Goal: Task Accomplishment & Management: Use online tool/utility

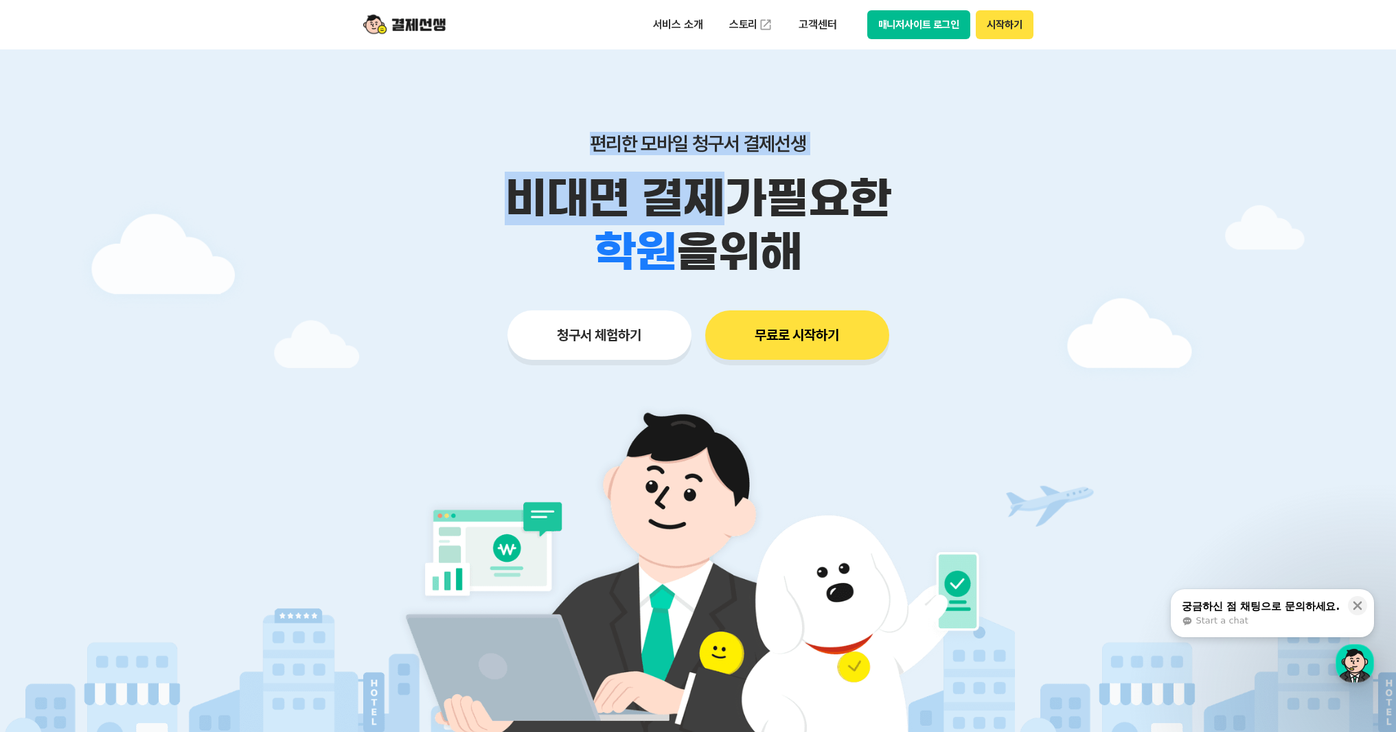
drag, startPoint x: 537, startPoint y: 138, endPoint x: 726, endPoint y: 224, distance: 207.4
click at [726, 224] on div "편리한 모바일 청구서 결제선생 비대면 결제가 필요한 학원 공부방 호텔 쇼핑몰 병원 배달 보험사 항공사 골프장 을 위해" at bounding box center [698, 205] width 703 height 147
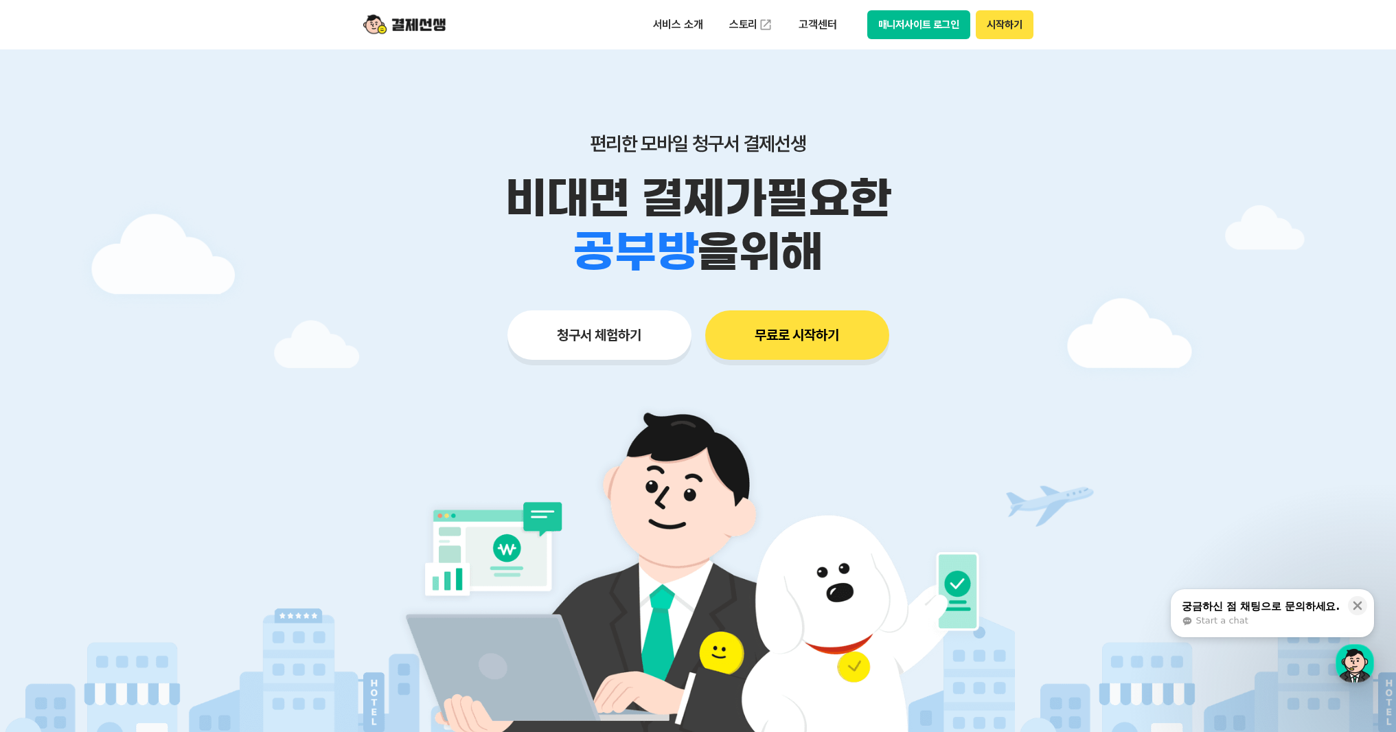
click at [898, 220] on p "비대면 결제가 필요한" at bounding box center [698, 199] width 703 height 54
click at [667, 317] on button "청구서 체험하기" at bounding box center [599, 334] width 184 height 49
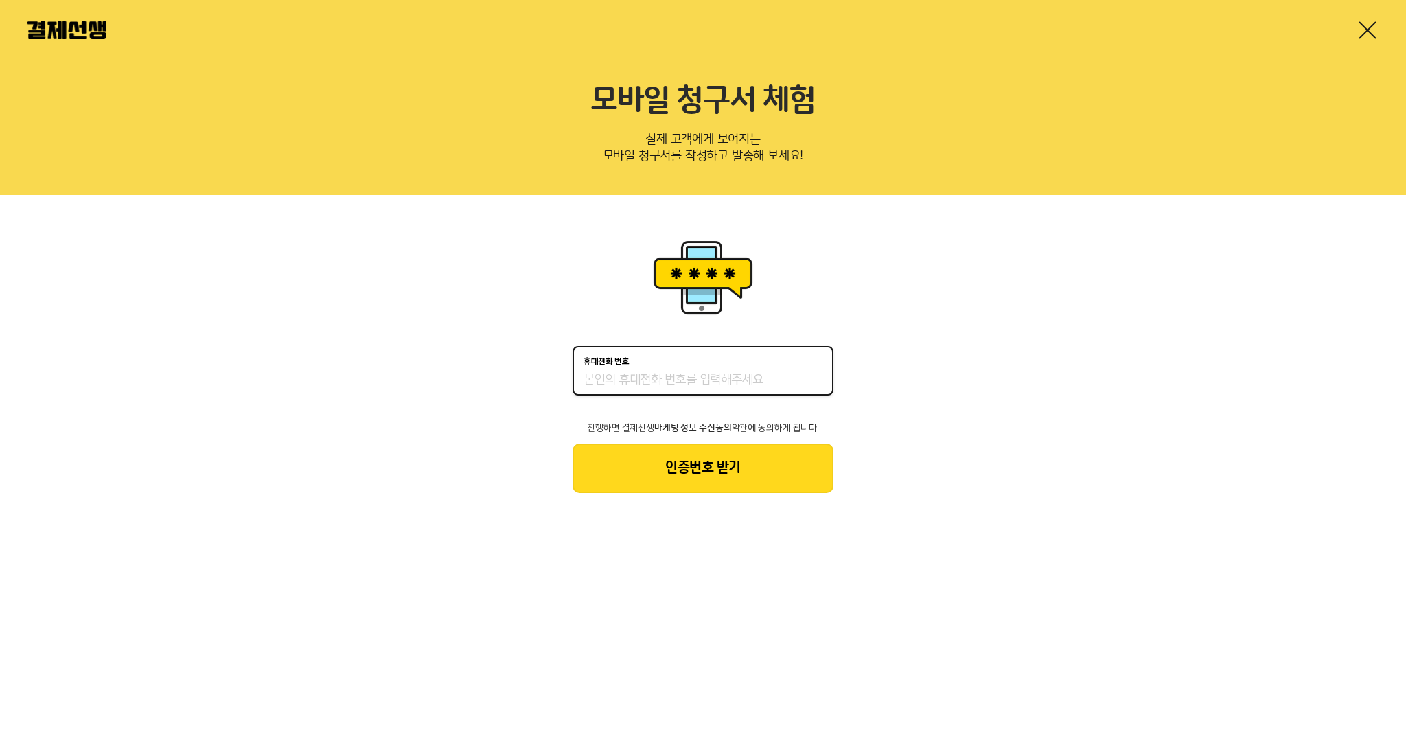
click at [661, 384] on input "휴대전화 번호" at bounding box center [702, 380] width 239 height 16
type input "01042215066"
click at [640, 503] on div "휴대전화 번호 [PHONE_NUMBER] 진행하면 결제선생 마케팅 정보 수신동의 약관에 동의하게 됩니다. 인증번호 받기" at bounding box center [703, 364] width 1406 height 339
click at [640, 473] on button "인증번호 받기" at bounding box center [702, 467] width 261 height 49
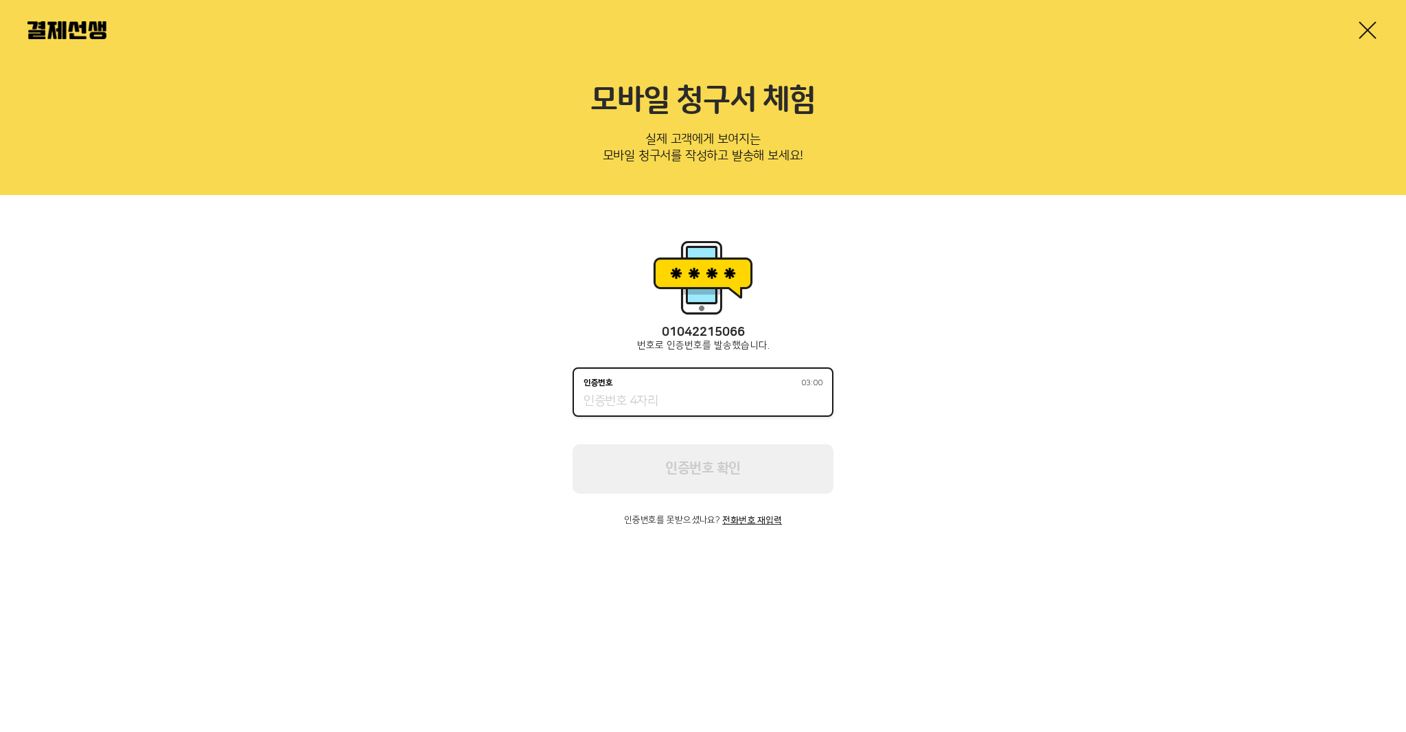
click at [669, 405] on input "인증번호 03:00" at bounding box center [702, 401] width 239 height 16
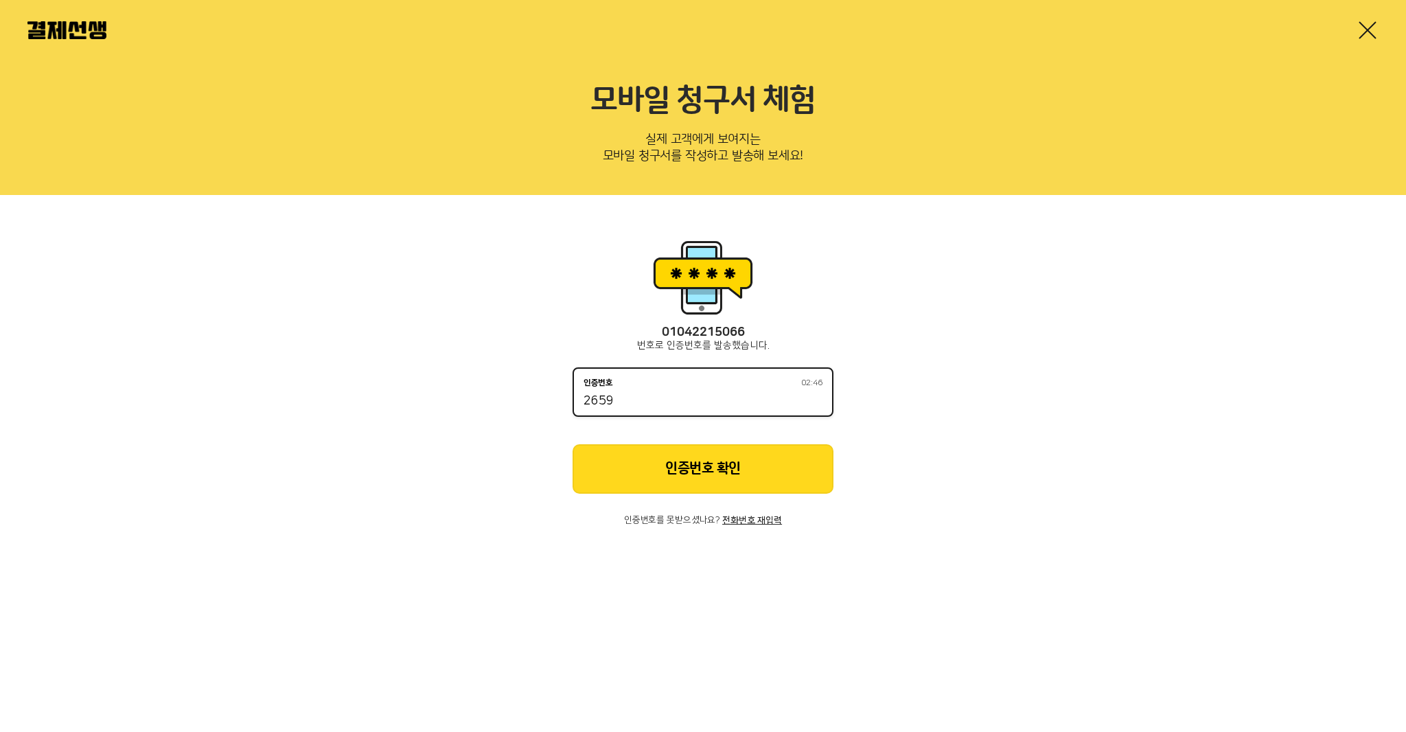
type input "2659"
click at [632, 457] on button "인증번호 확인" at bounding box center [702, 468] width 261 height 49
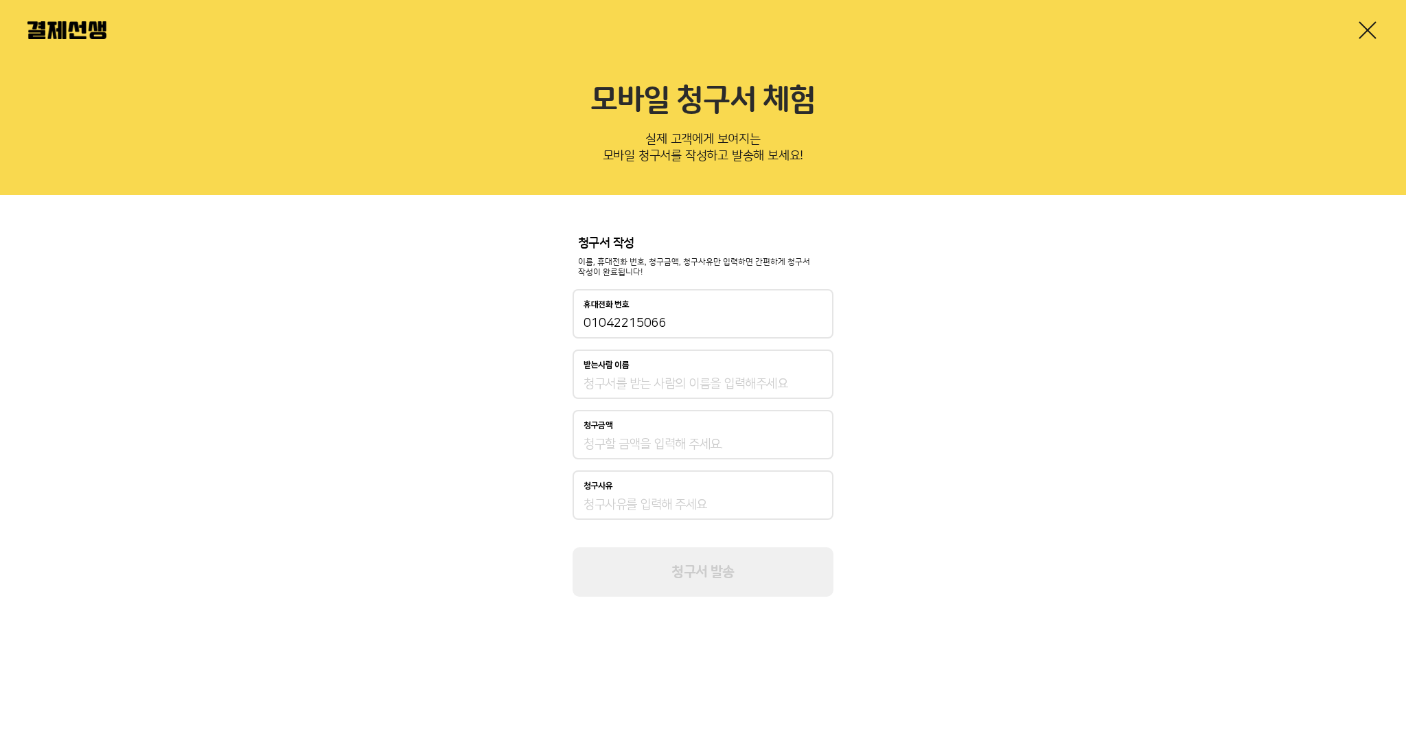
click at [643, 389] on input "받는사람 이름" at bounding box center [702, 383] width 239 height 16
type input "[PERSON_NAME]"
type input "2"
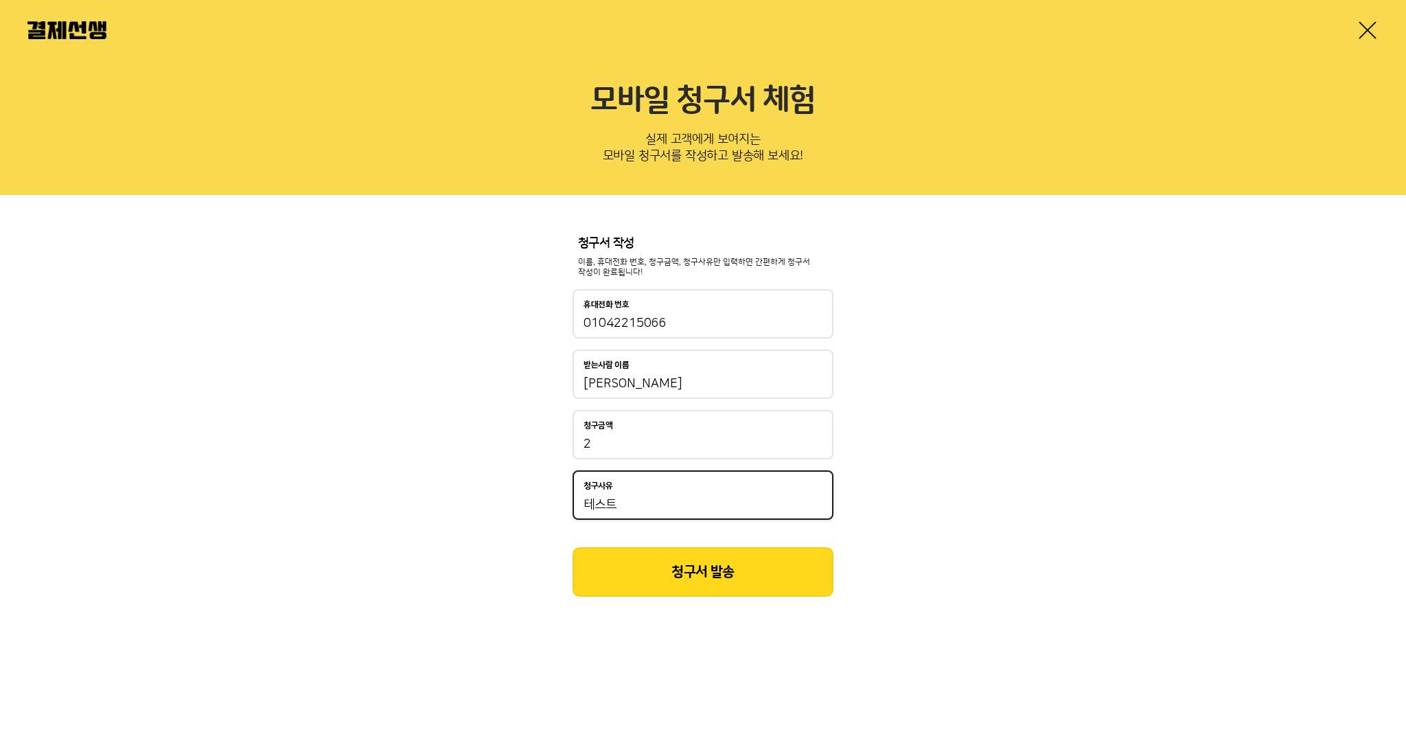
type input "테스트"
click at [688, 582] on button "청구서 발송" at bounding box center [702, 571] width 261 height 49
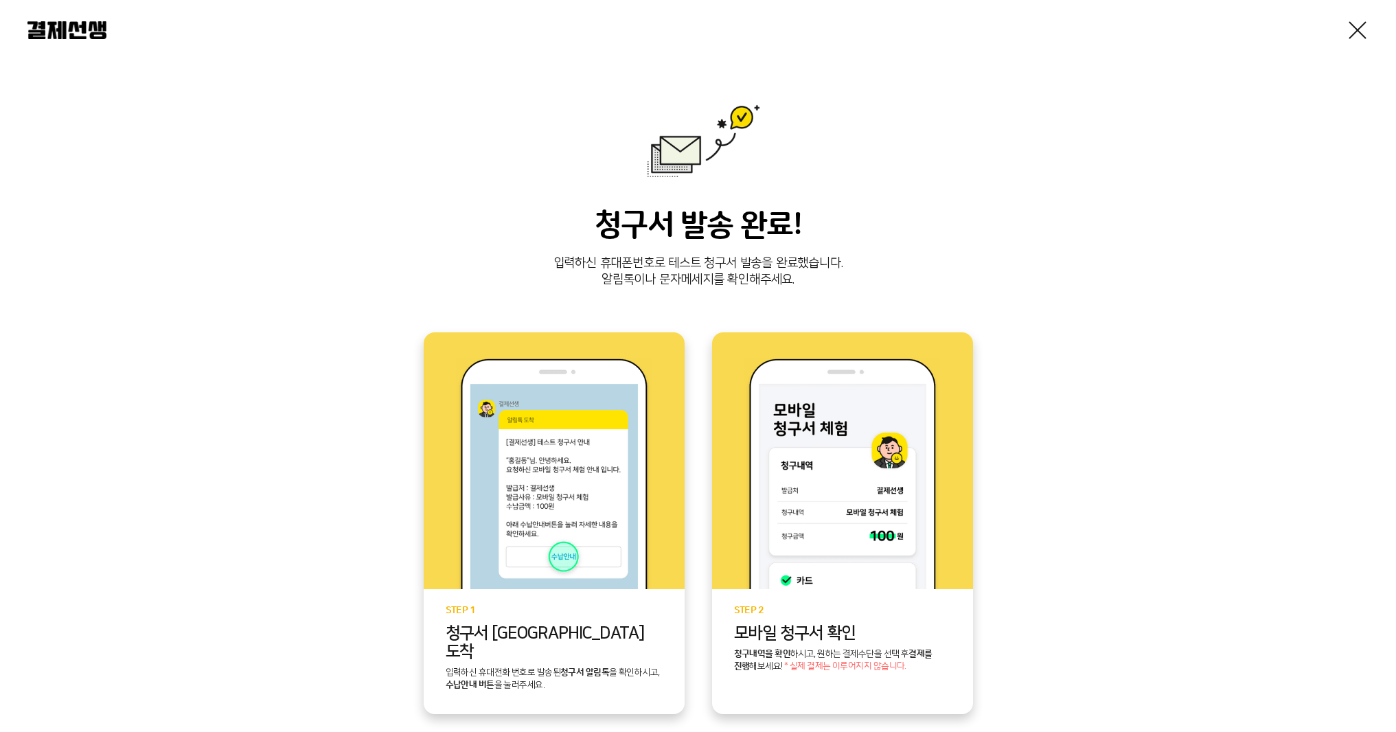
click at [1365, 30] on link at bounding box center [1357, 30] width 22 height 22
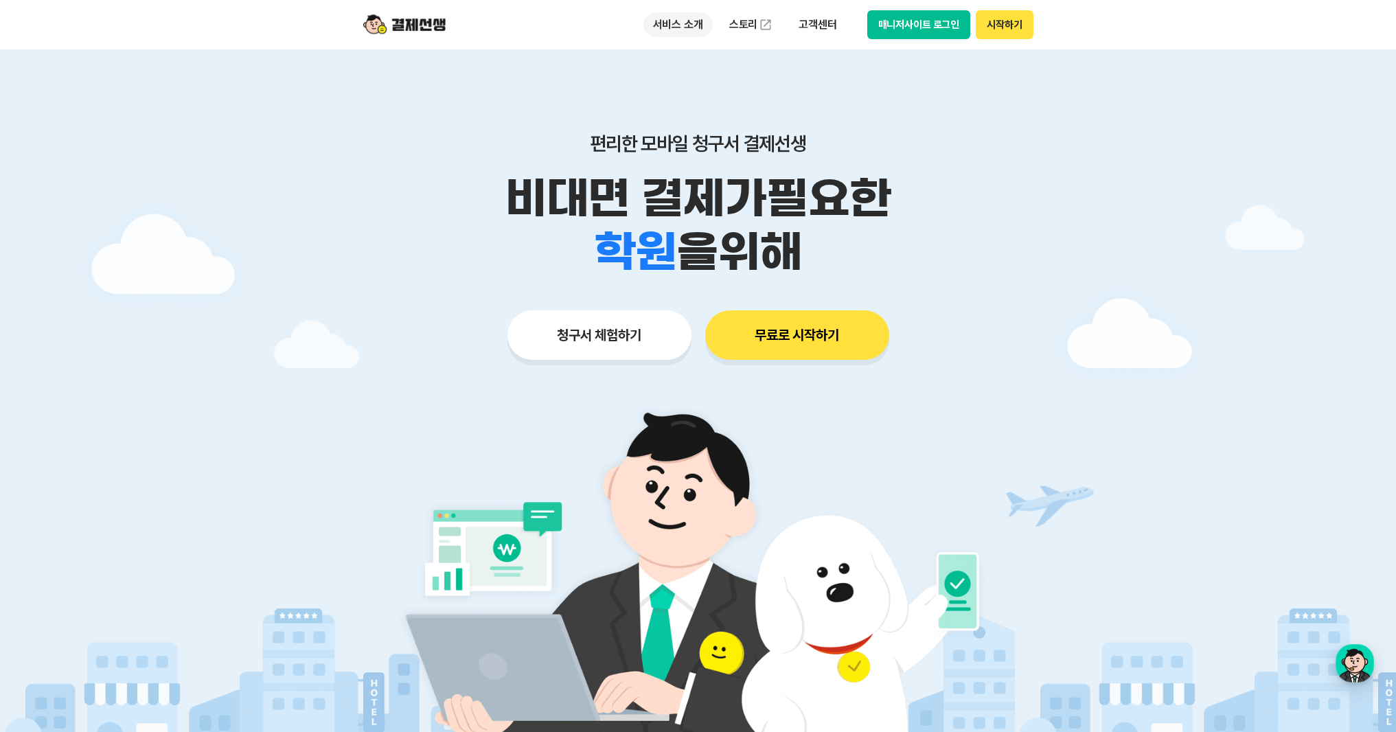
click at [692, 20] on p "서비스 소개" at bounding box center [677, 24] width 69 height 25
click at [828, 181] on p "비대면 결제가 필요한" at bounding box center [698, 199] width 703 height 54
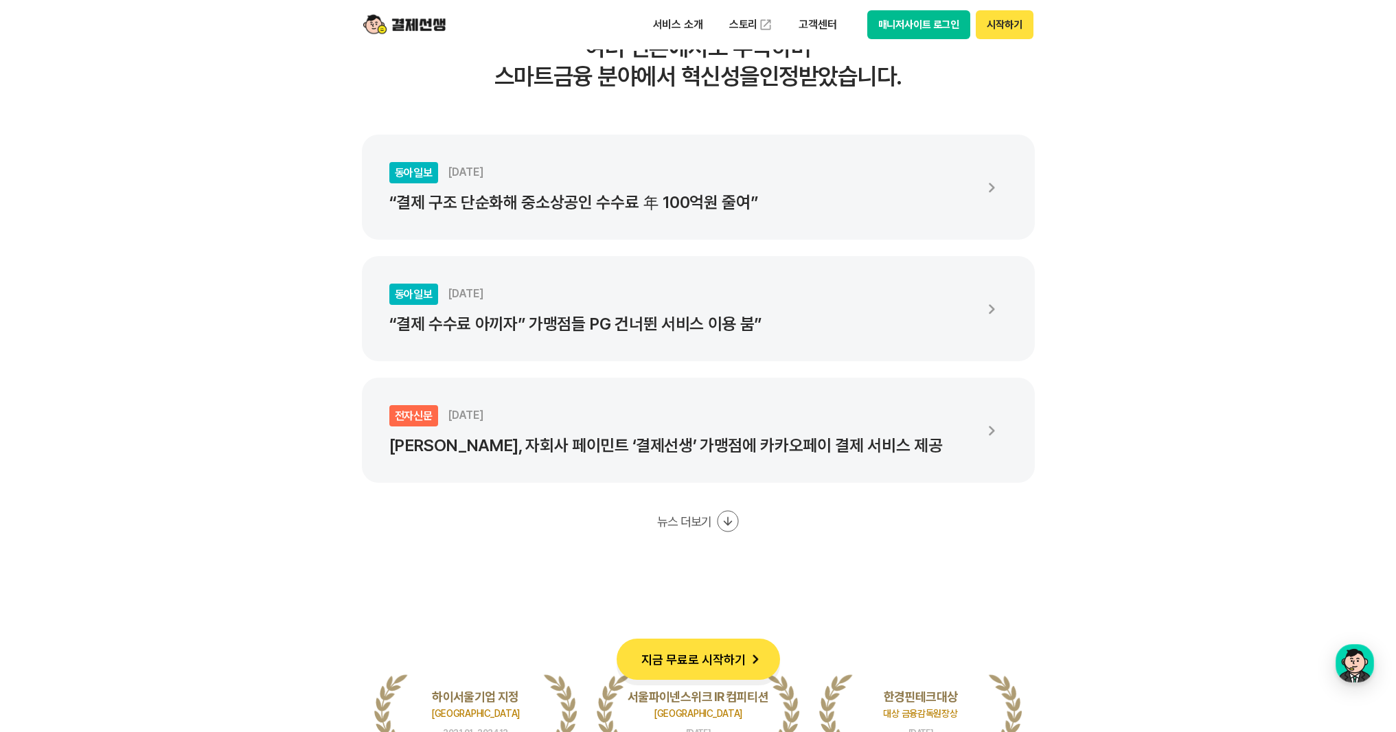
scroll to position [2407, 0]
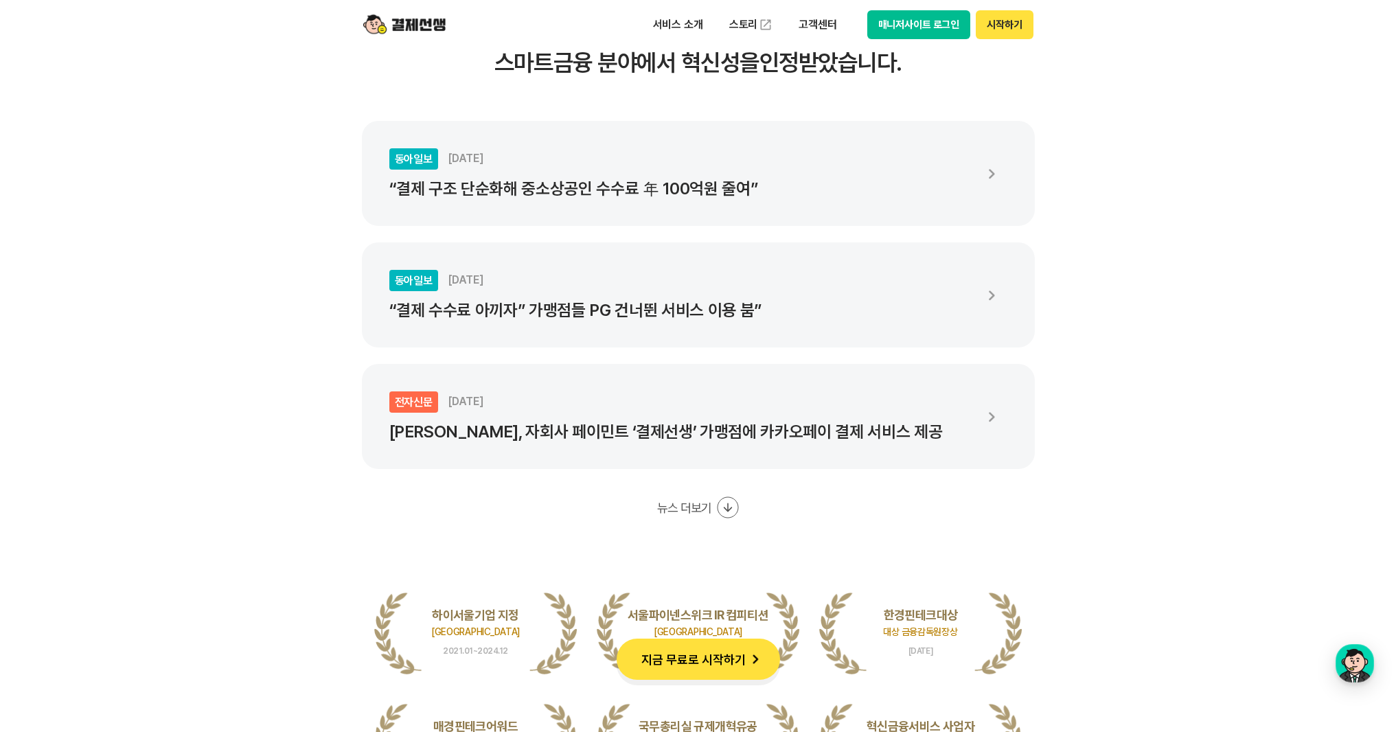
click at [634, 324] on li "동아일보 [DATE] “결제 수수료 아끼자” 가맹점들 PG 건너뛴 서비스 이용 붐”" at bounding box center [698, 294] width 673 height 105
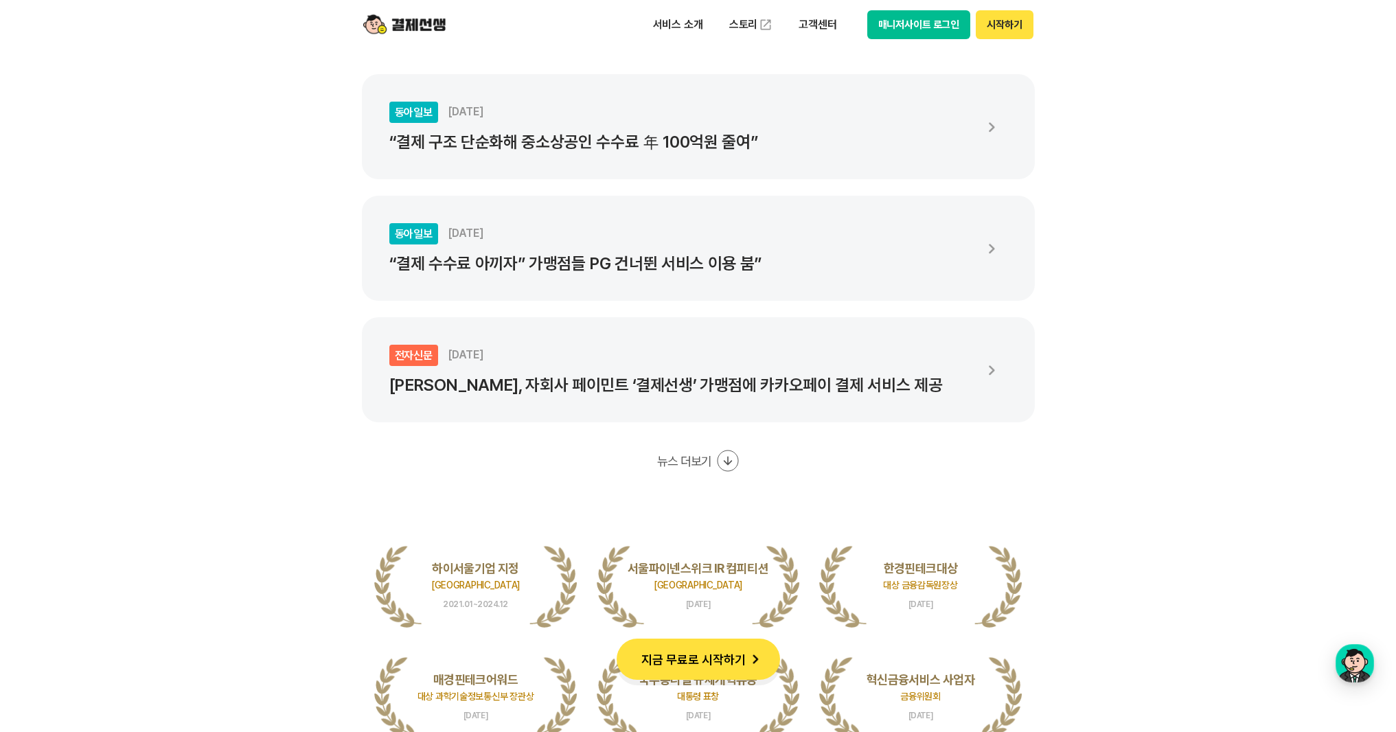
scroll to position [2496, 0]
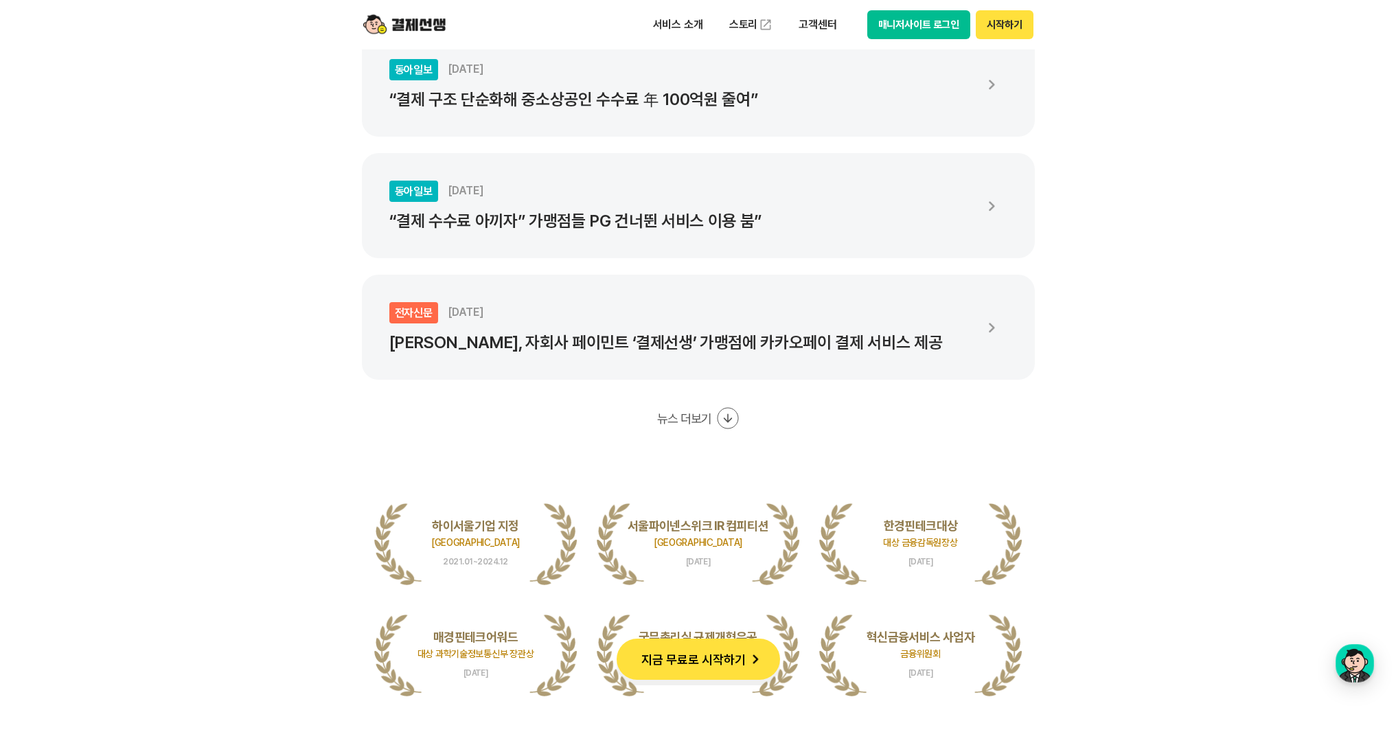
click at [713, 411] on button "뉴스 더보기" at bounding box center [697, 418] width 81 height 22
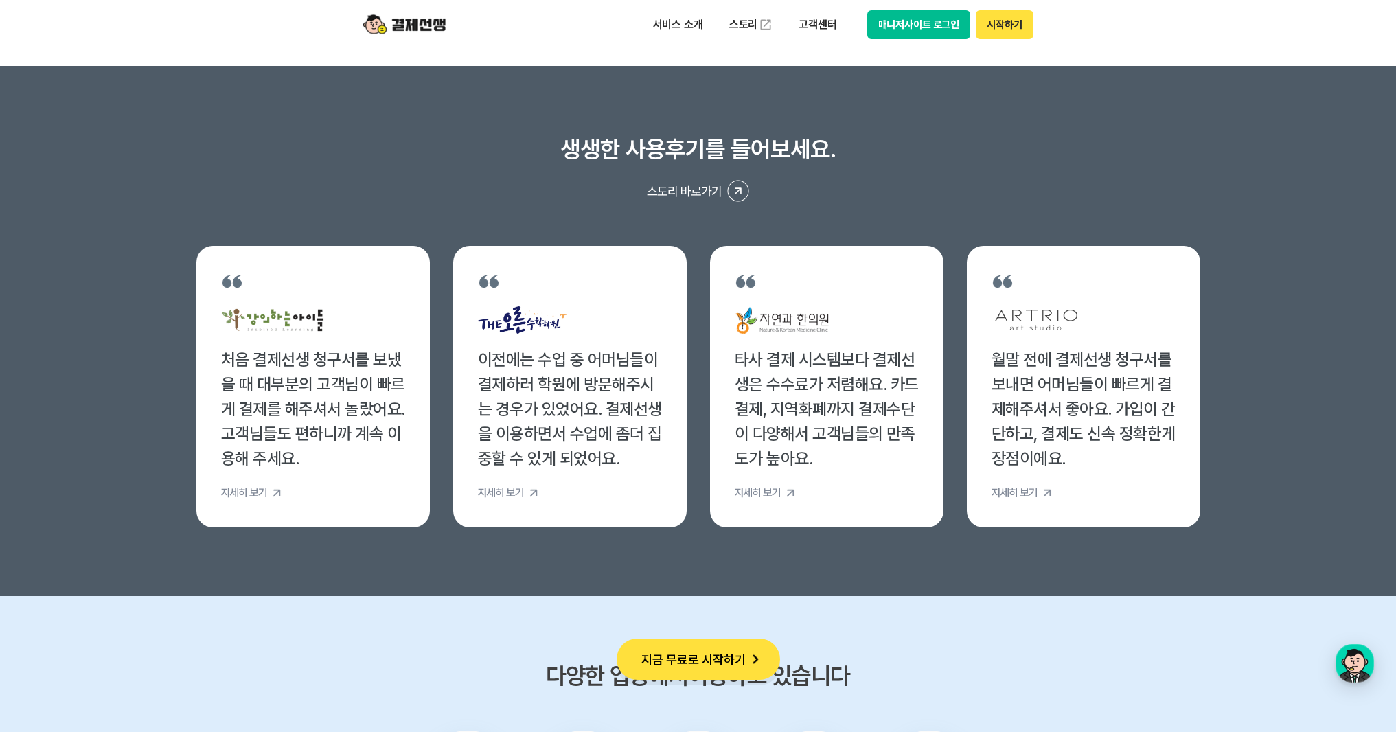
scroll to position [5497, 0]
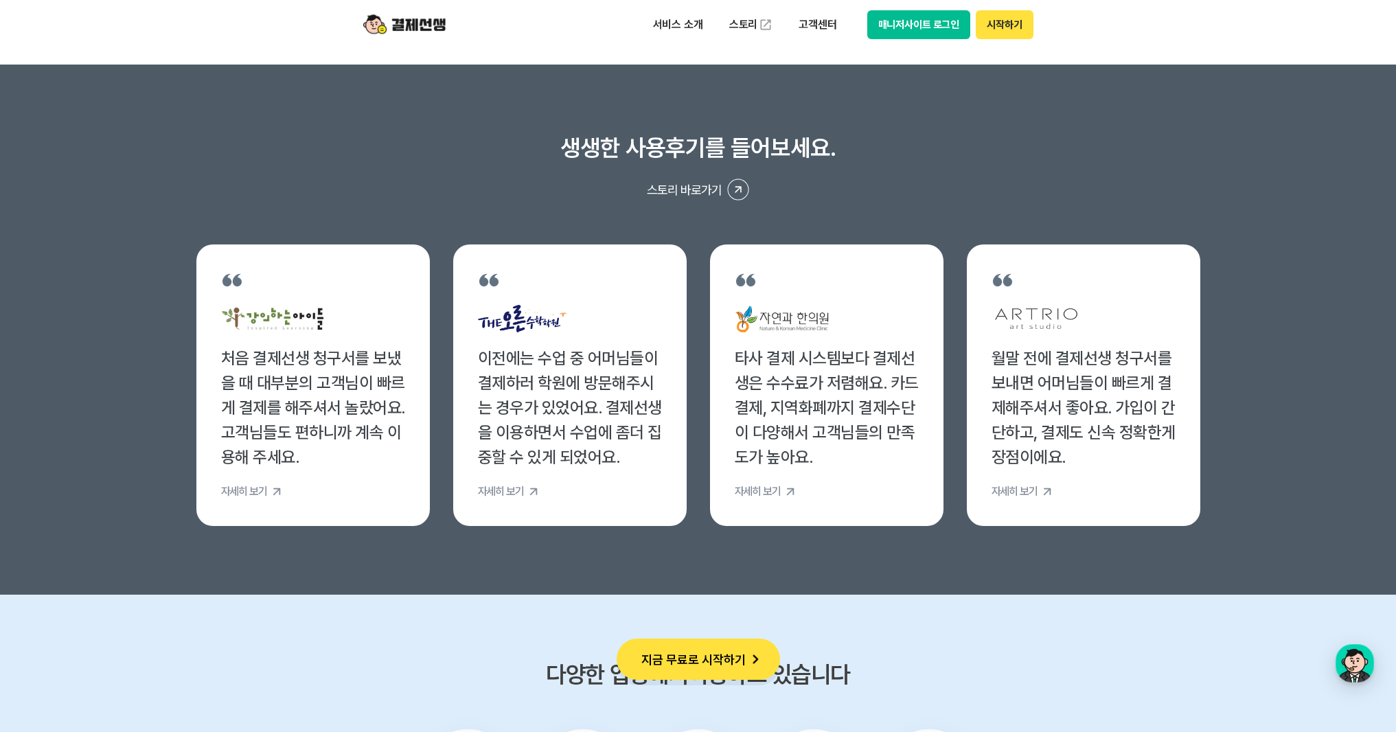
click at [702, 667] on button "지금 무료로 시작하기" at bounding box center [697, 658] width 163 height 41
